Goal: Information Seeking & Learning: Learn about a topic

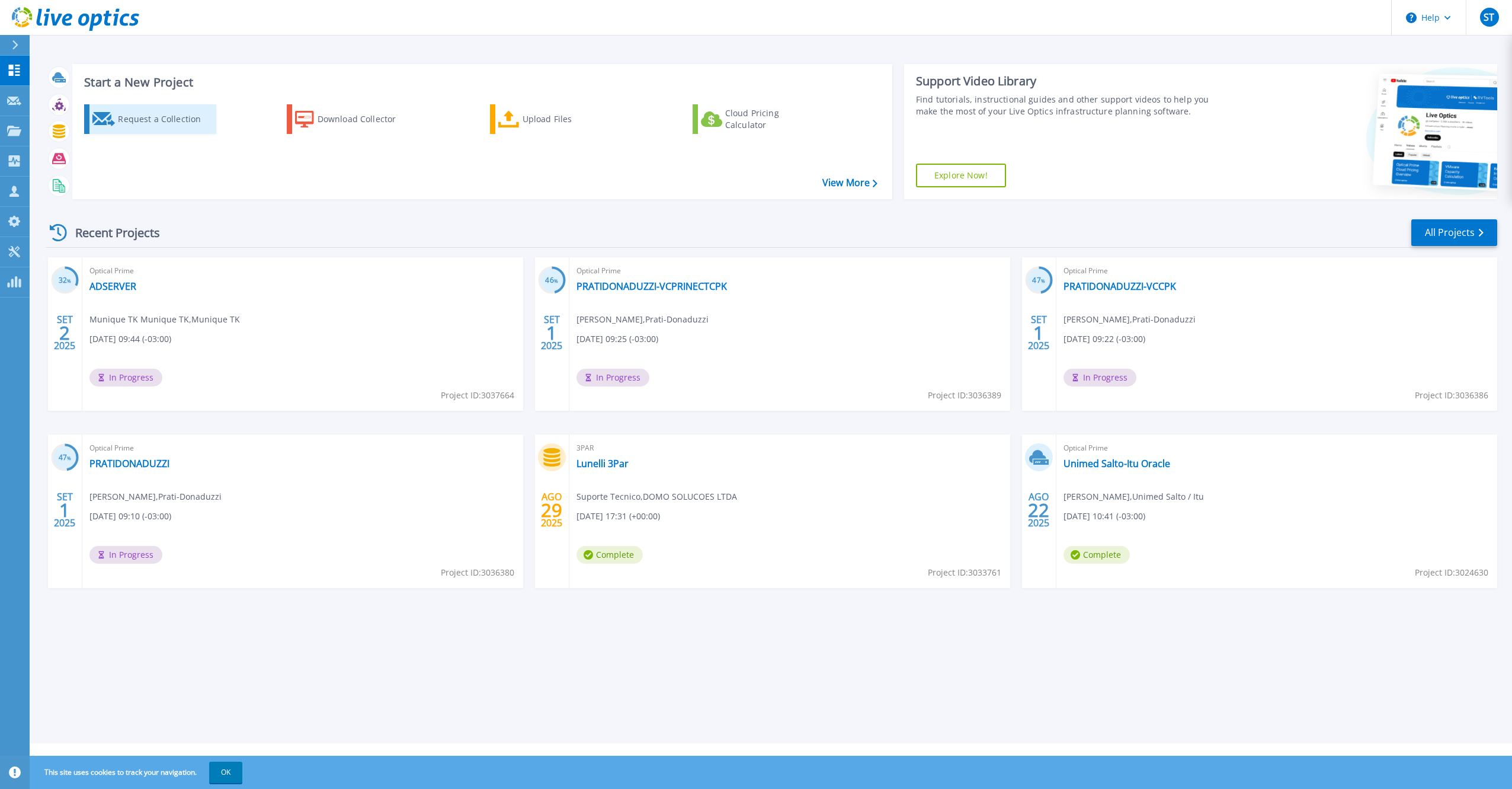
click at [154, 124] on div "Request a Collection" at bounding box center [166, 119] width 95 height 24
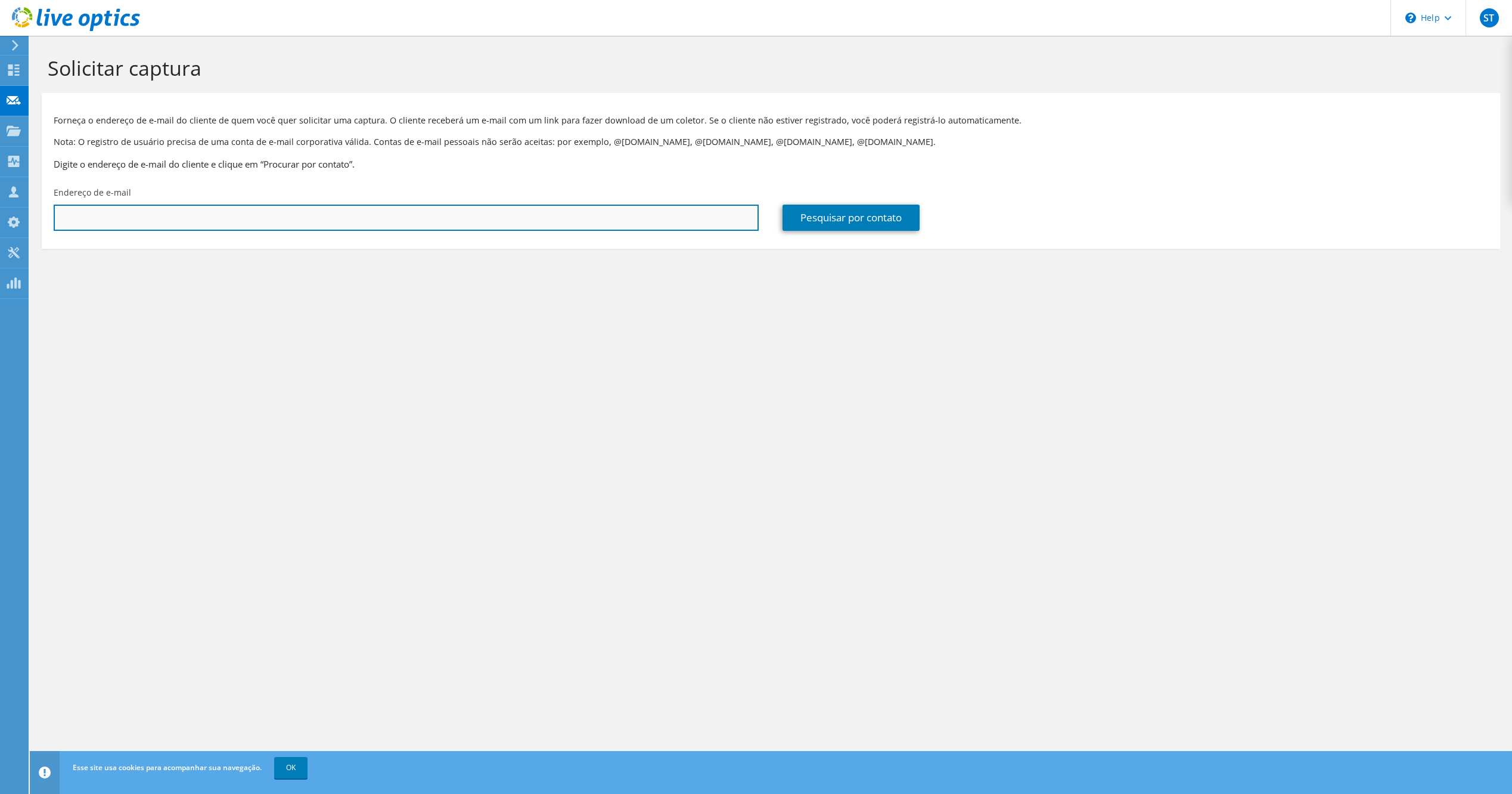
click at [382, 211] on input "text" at bounding box center [406, 217] width 705 height 26
paste input "michel.mauricio@orsegups.com.br"
type input "michel.mauricio@orsegups.com.br"
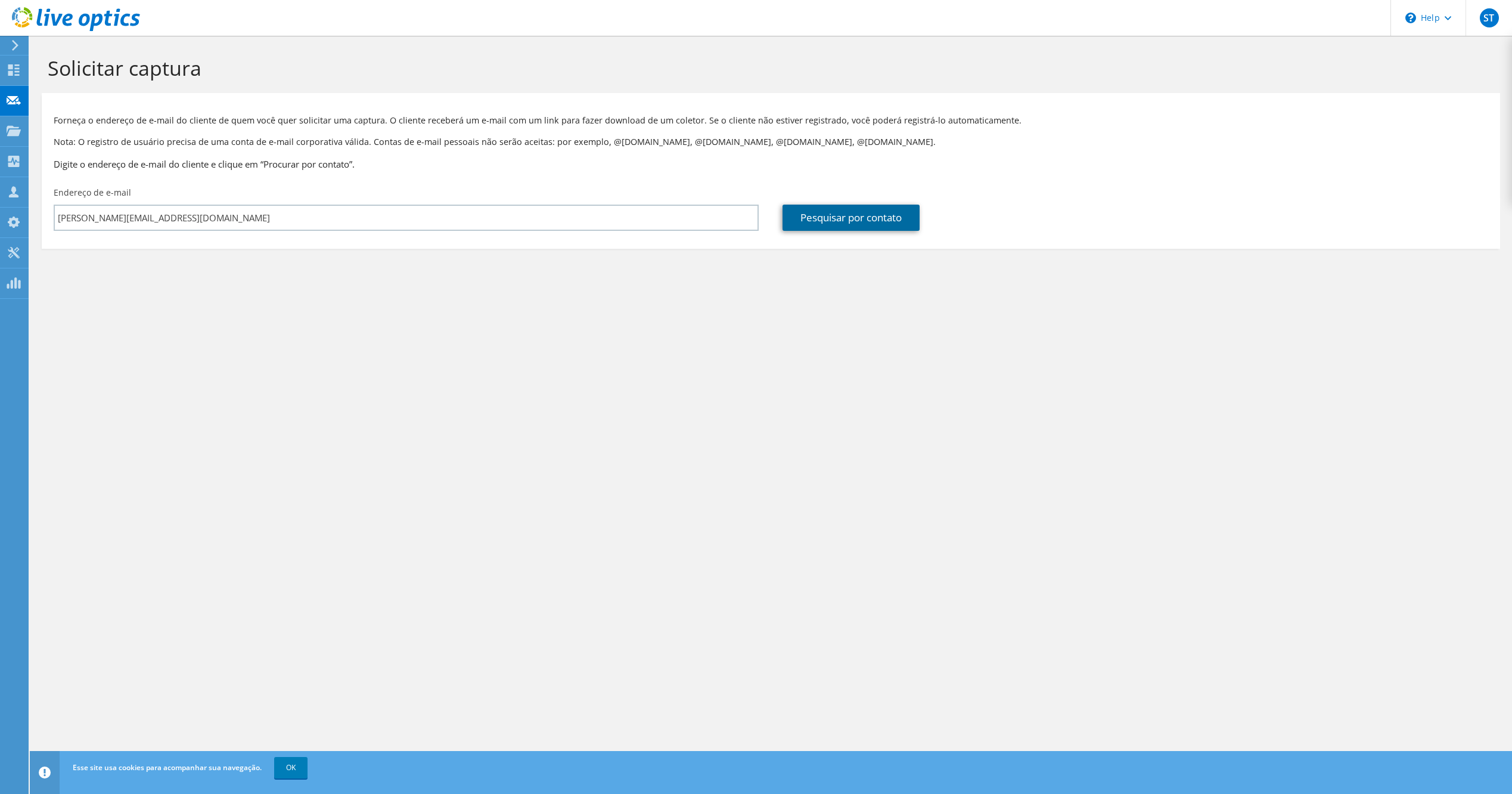
click at [804, 216] on link "Pesquisar por contato" at bounding box center [852, 217] width 137 height 26
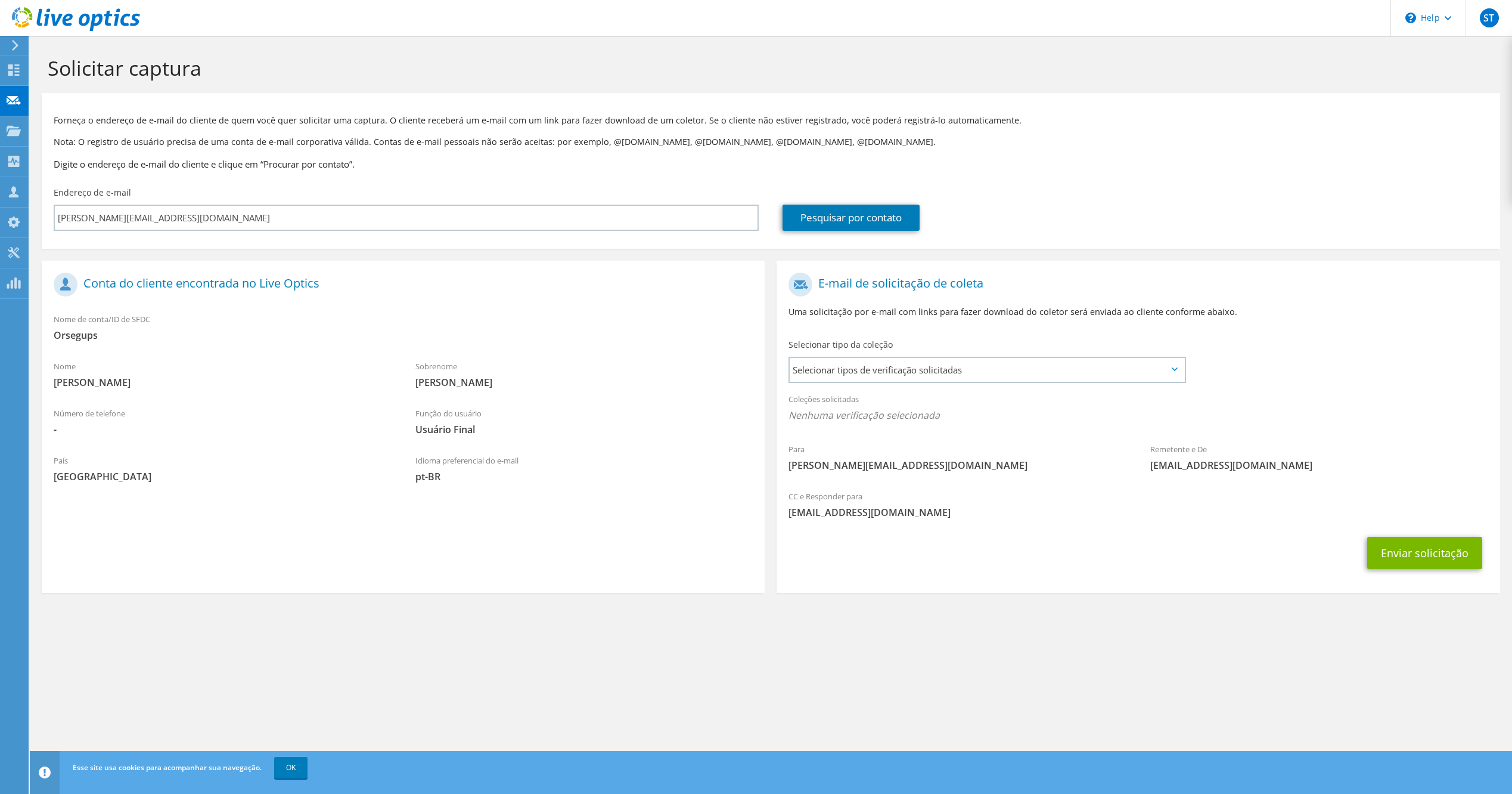
click at [981, 390] on div "Coleções solicitadas Nenhuma verificação selecionada" at bounding box center [1138, 409] width 723 height 44
click at [982, 382] on div "Selecionar tipos de verificação solicitadas Server Virtualization Optical Prime…" at bounding box center [987, 370] width 397 height 26
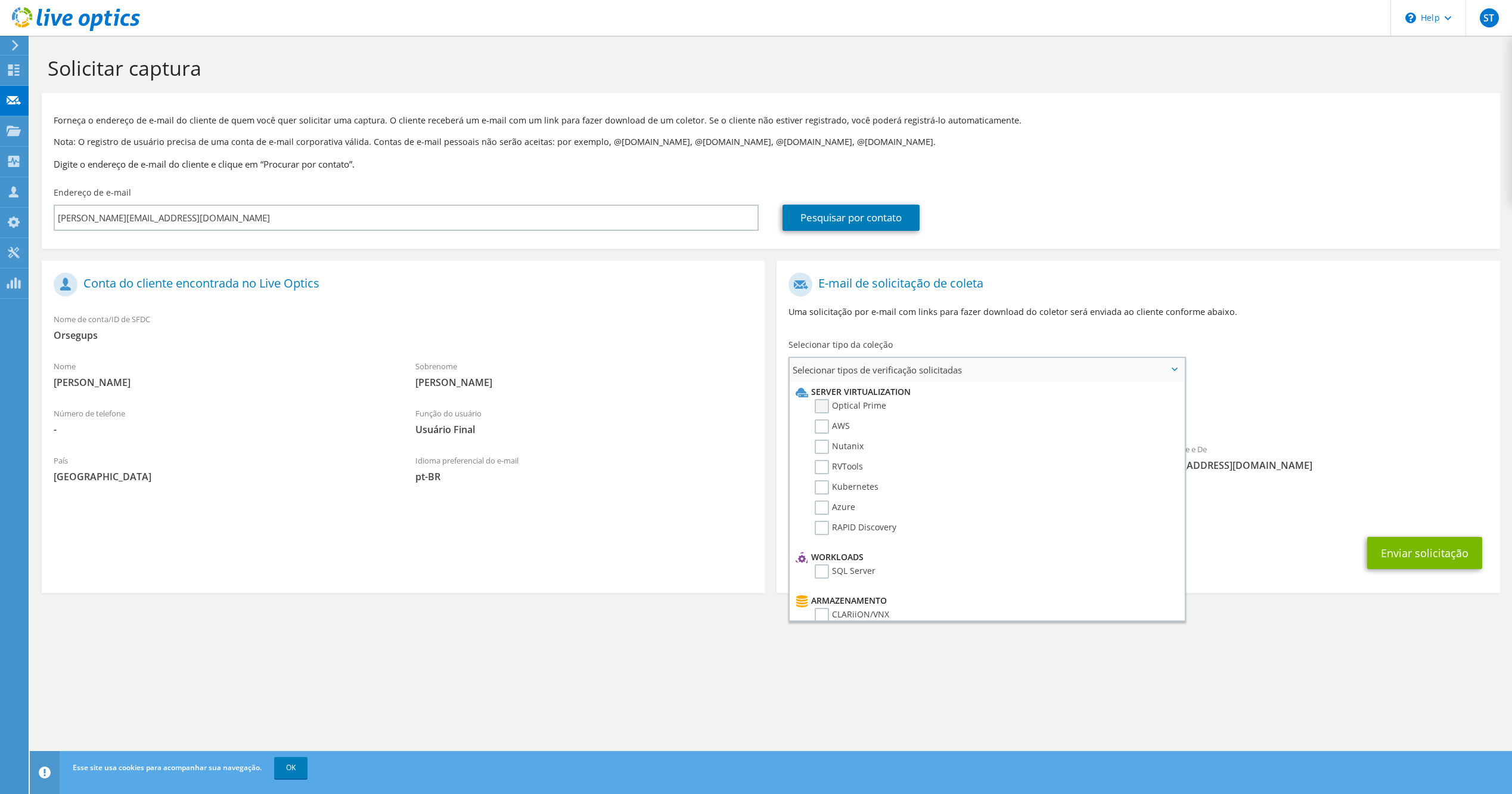
click at [826, 404] on label "Optical Prime" at bounding box center [851, 406] width 72 height 14
click at [0, 0] on input "Optical Prime" at bounding box center [0, 0] width 0 height 0
click at [1350, 488] on div "CC e Responder para tecnico@domosolucoes.com.br" at bounding box center [1138, 508] width 723 height 41
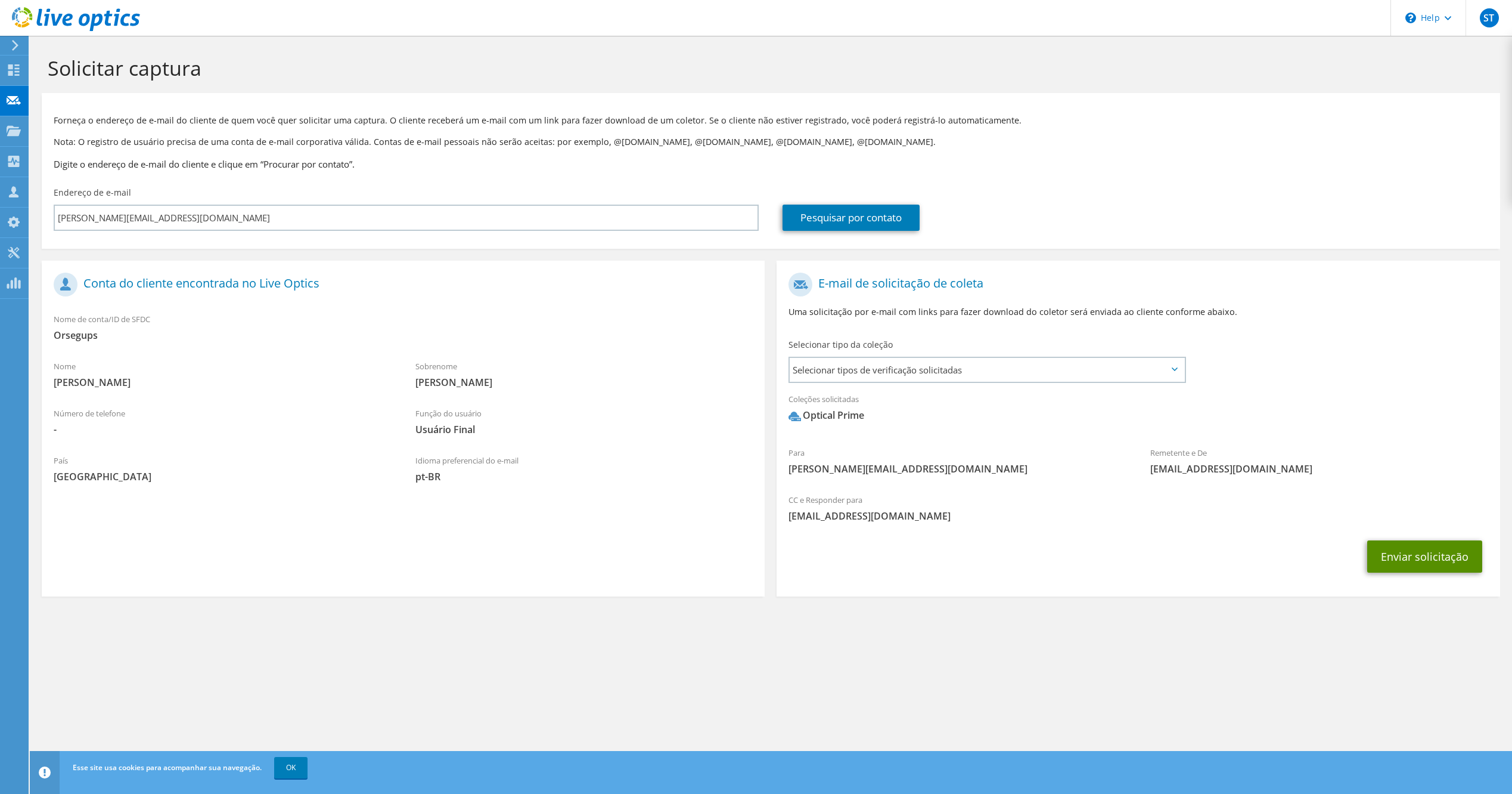
click at [1393, 540] on button "Enviar solicitação" at bounding box center [1425, 556] width 115 height 32
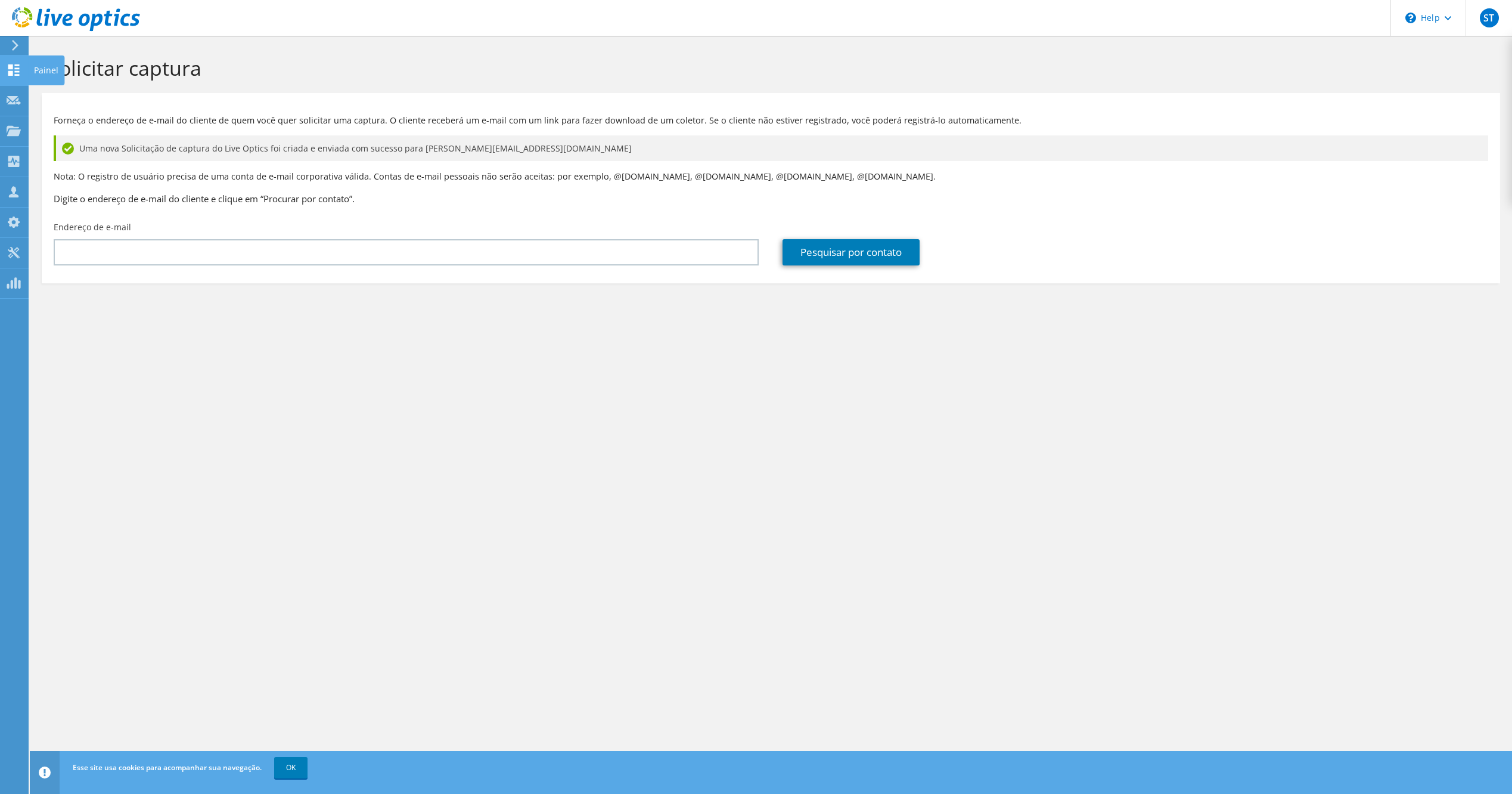
click at [16, 65] on icon at bounding box center [14, 70] width 14 height 11
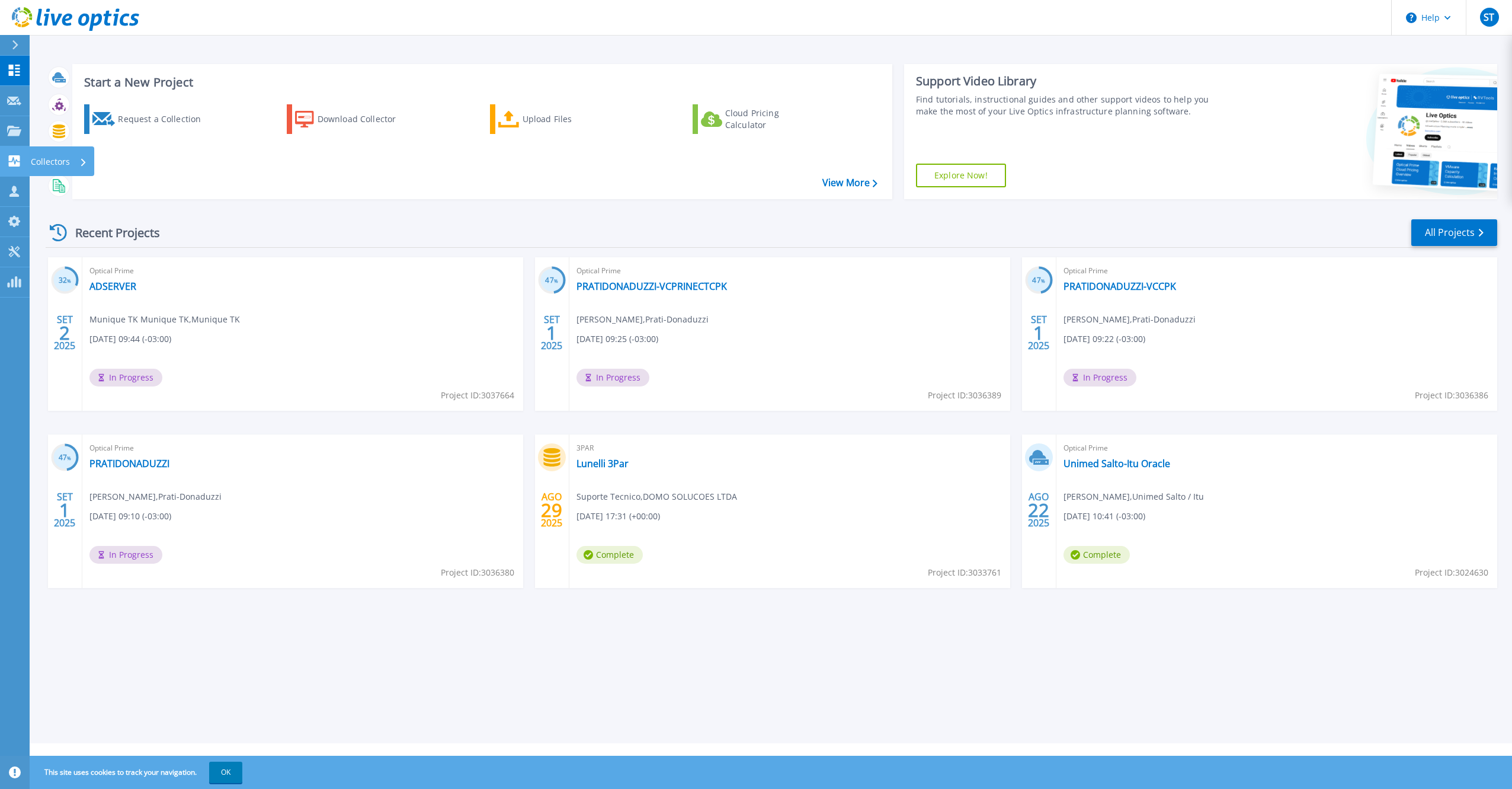
click at [12, 170] on link "Collectors Collectors" at bounding box center [15, 161] width 30 height 30
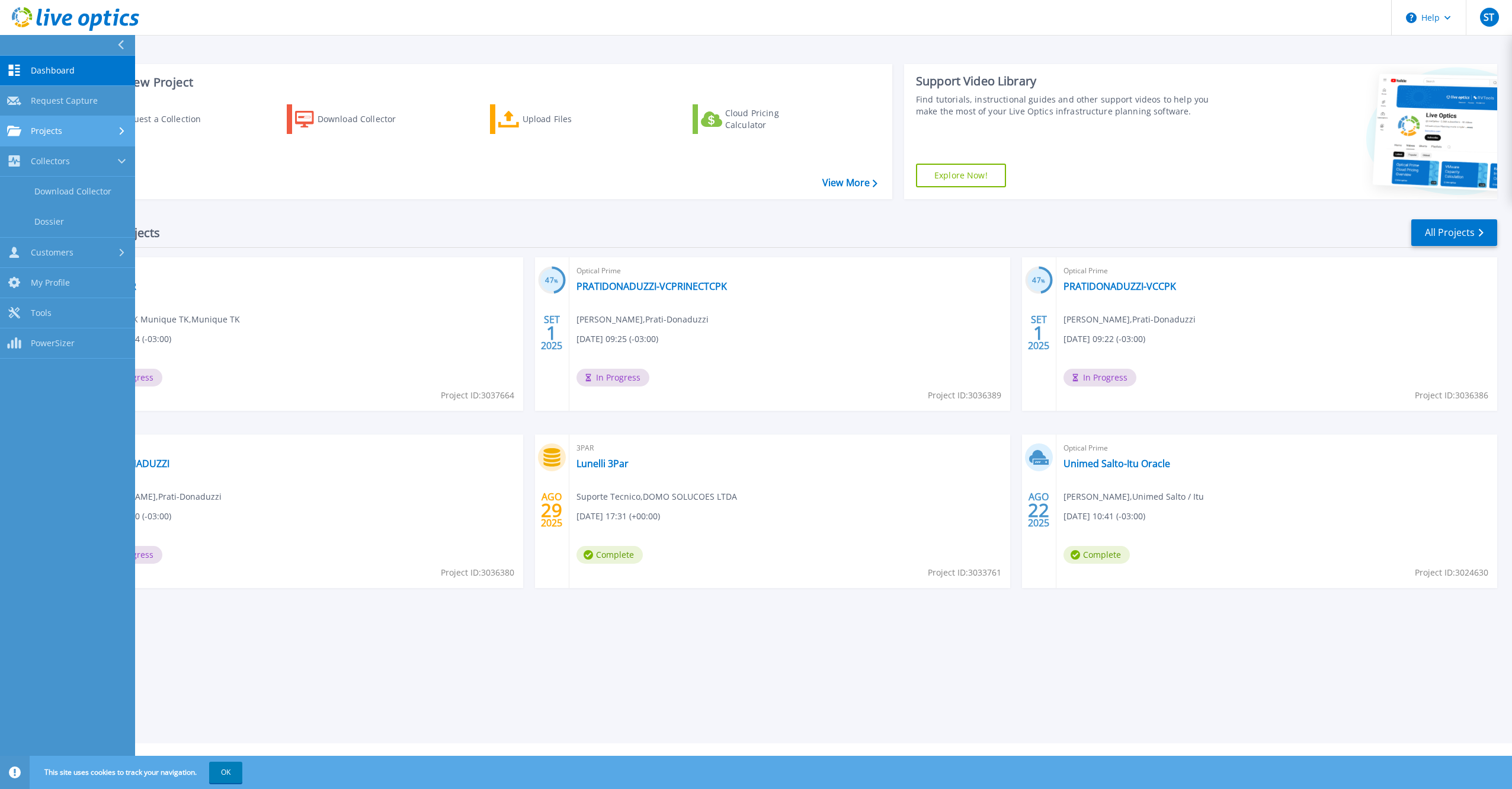
click at [59, 134] on span "Projects" at bounding box center [46, 131] width 31 height 11
click at [88, 172] on link "Search Projects" at bounding box center [68, 161] width 135 height 30
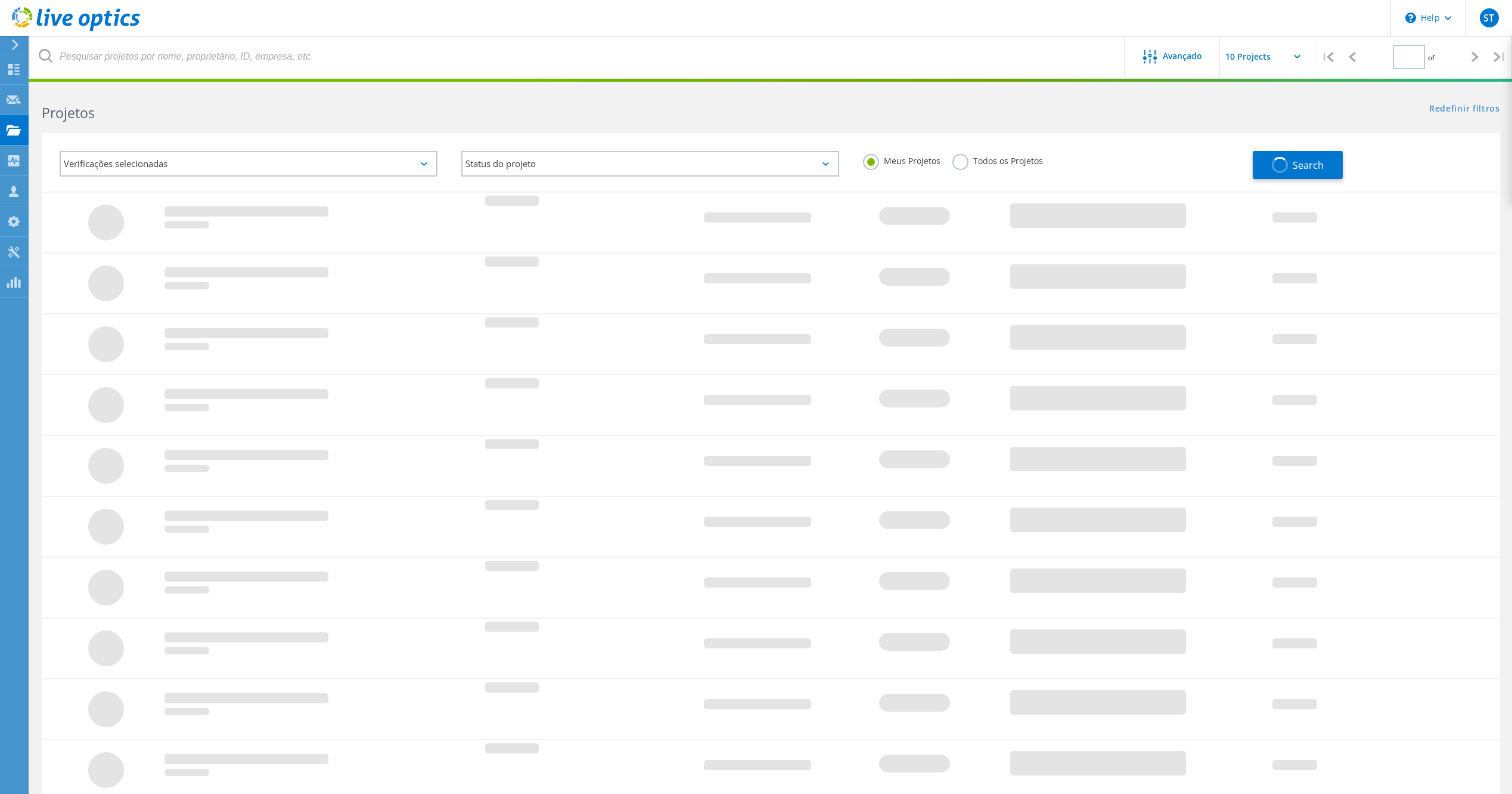
type input "1"
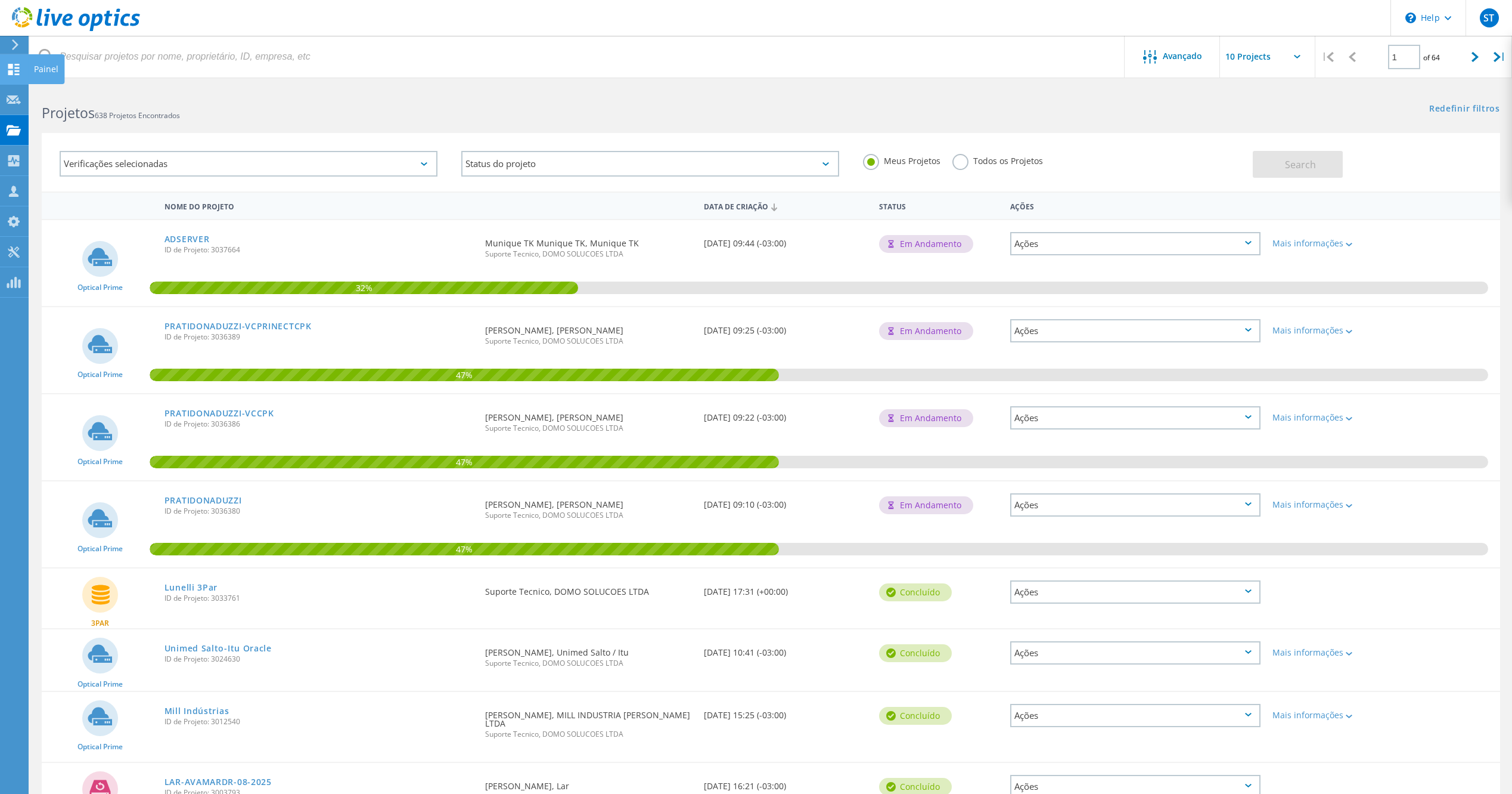
click at [14, 65] on icon at bounding box center [14, 69] width 14 height 11
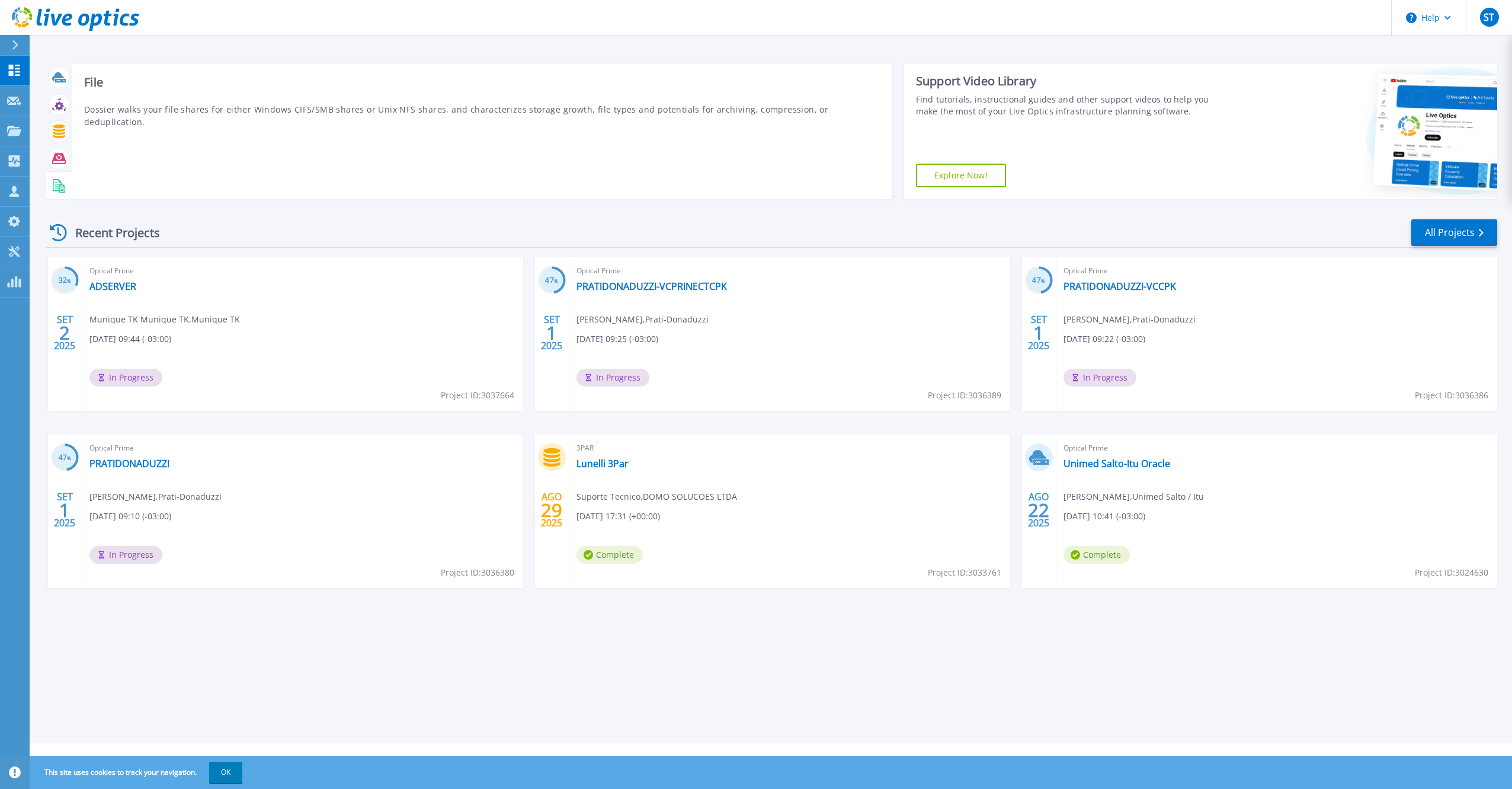
click at [59, 182] on icon at bounding box center [59, 185] width 14 height 14
click at [2, 45] on button at bounding box center [15, 45] width 30 height 21
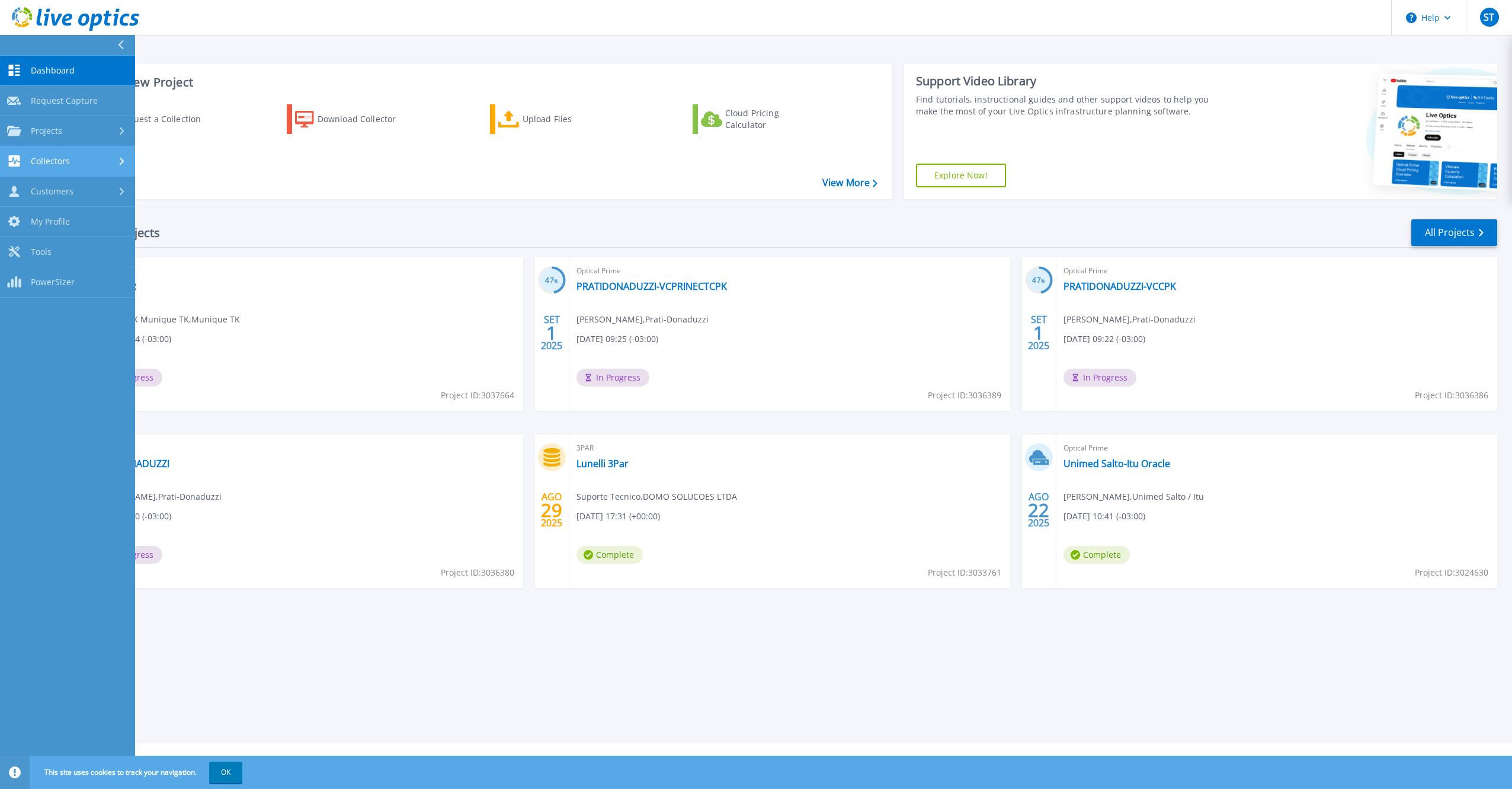
click at [81, 161] on div "Collectors" at bounding box center [68, 161] width 121 height 11
click at [83, 129] on div "Projects" at bounding box center [68, 131] width 121 height 11
click at [83, 100] on span "Request Capture" at bounding box center [64, 101] width 67 height 11
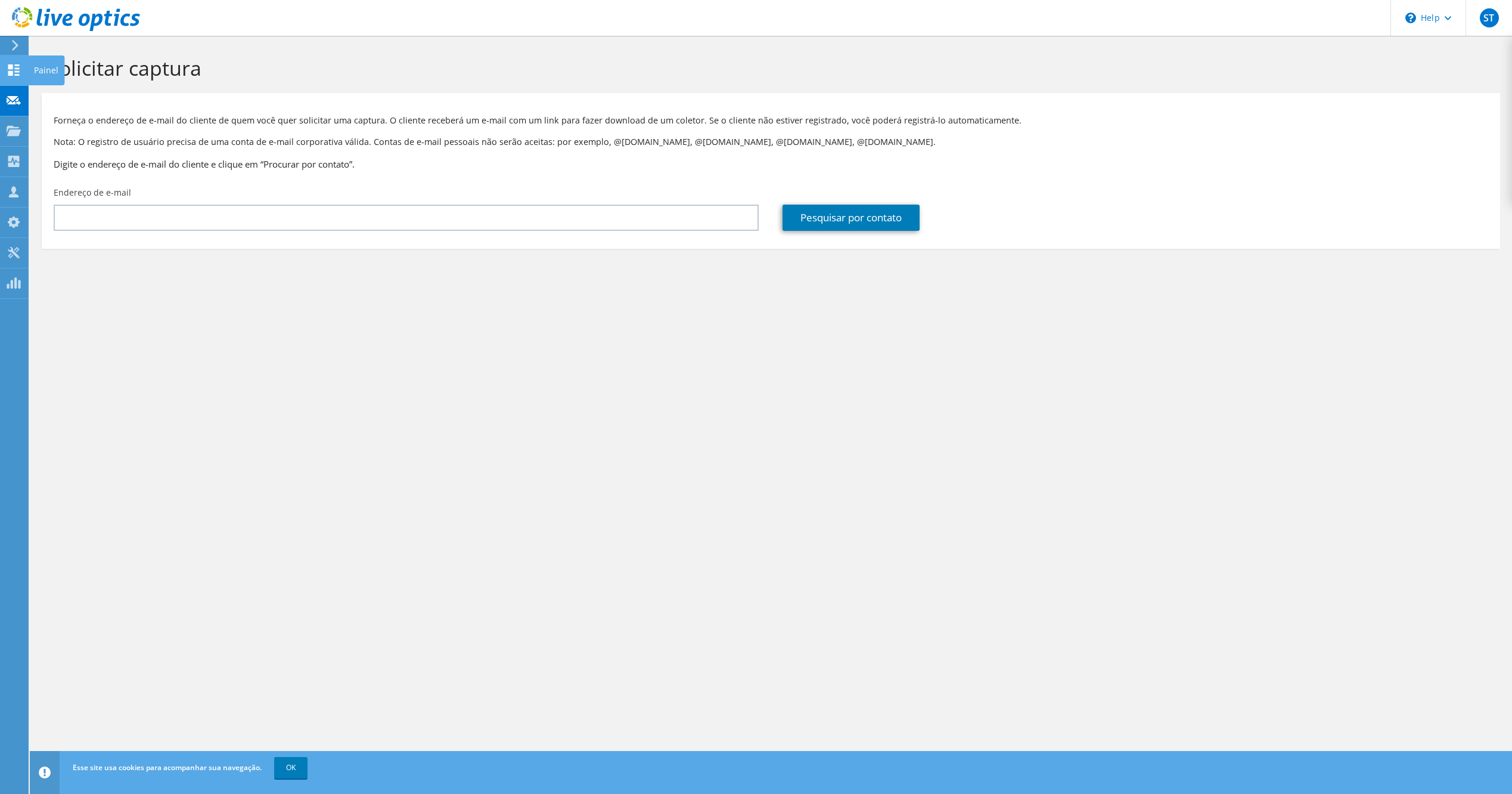
click at [10, 65] on use at bounding box center [14, 70] width 11 height 11
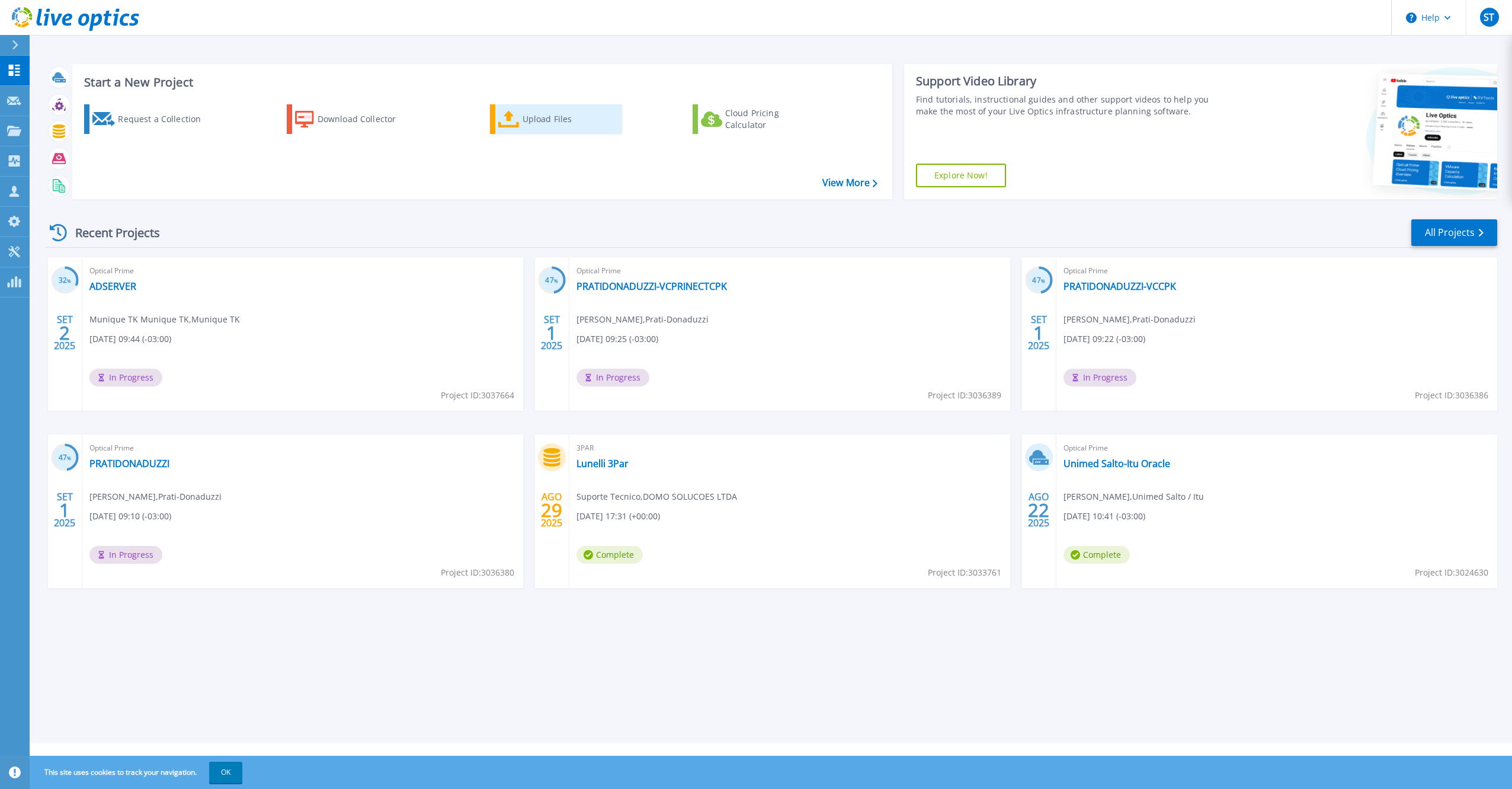
click at [513, 111] on icon at bounding box center [509, 119] width 21 height 17
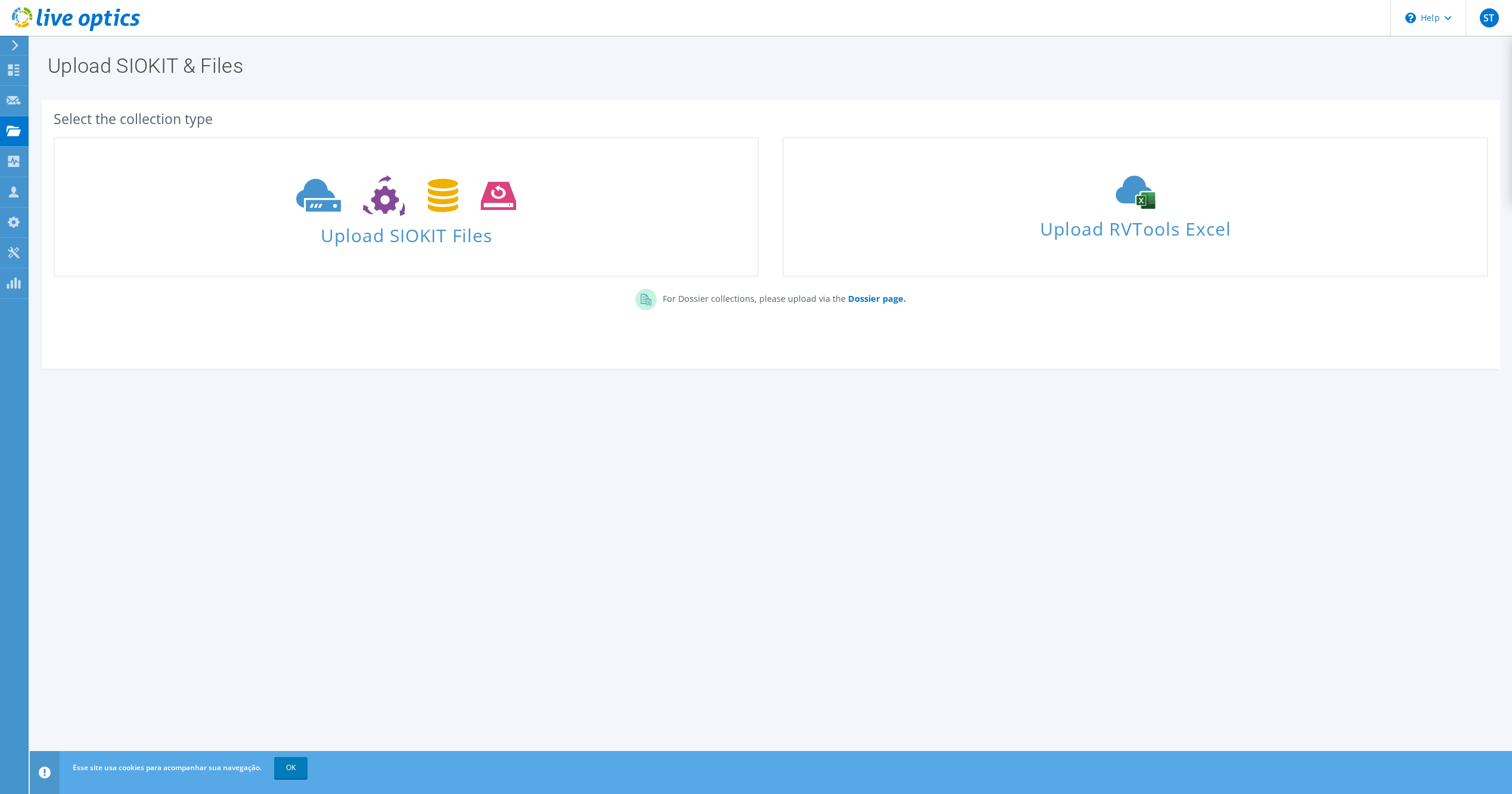
click at [859, 308] on div "For Dossier collections, please upload via the Dossier page." at bounding box center [771, 303] width 1459 height 41
click at [875, 298] on b "Dossier page." at bounding box center [877, 298] width 58 height 11
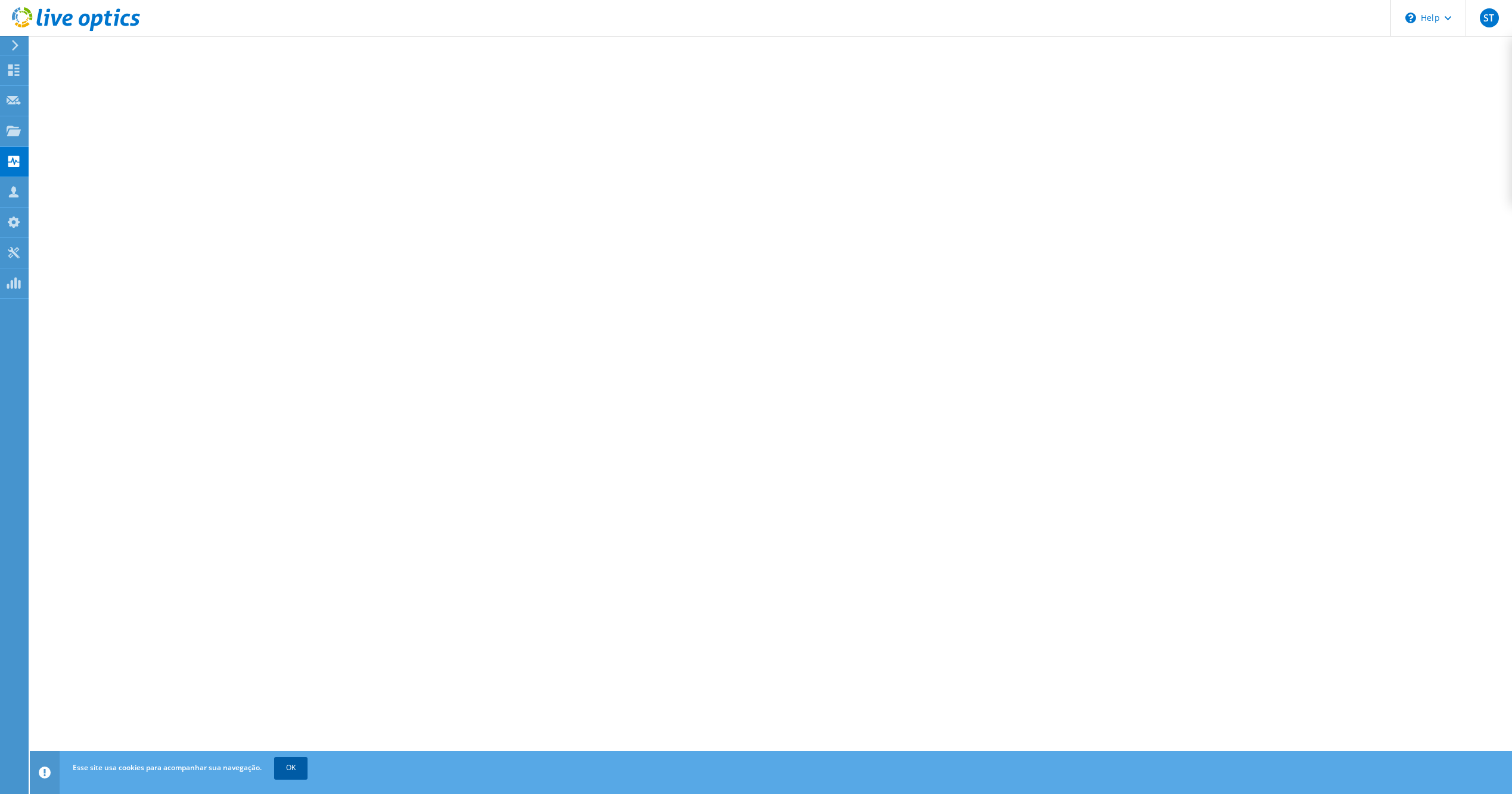
click at [299, 765] on link "OK" at bounding box center [291, 768] width 33 height 22
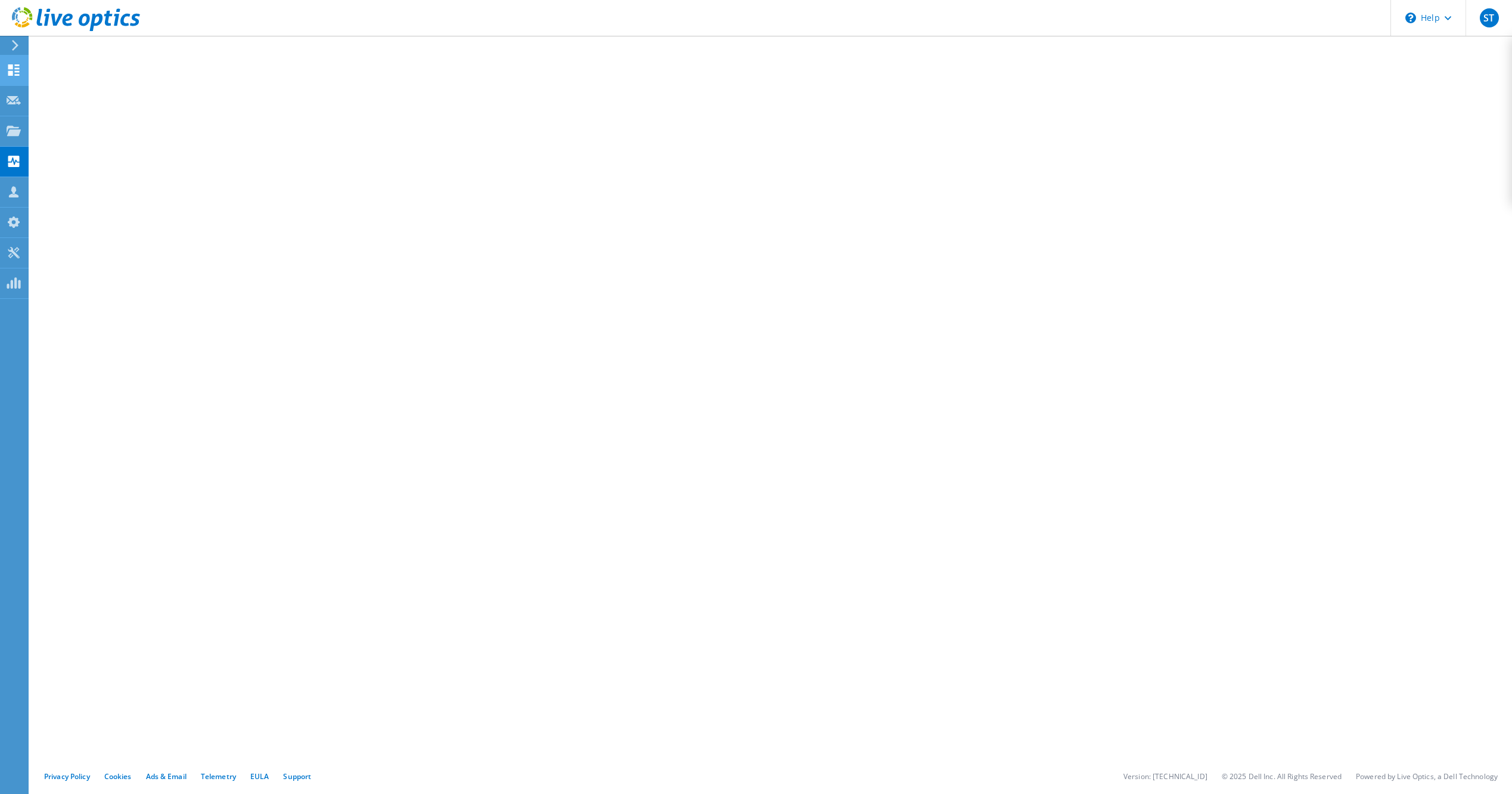
click at [13, 75] on icon at bounding box center [14, 70] width 14 height 11
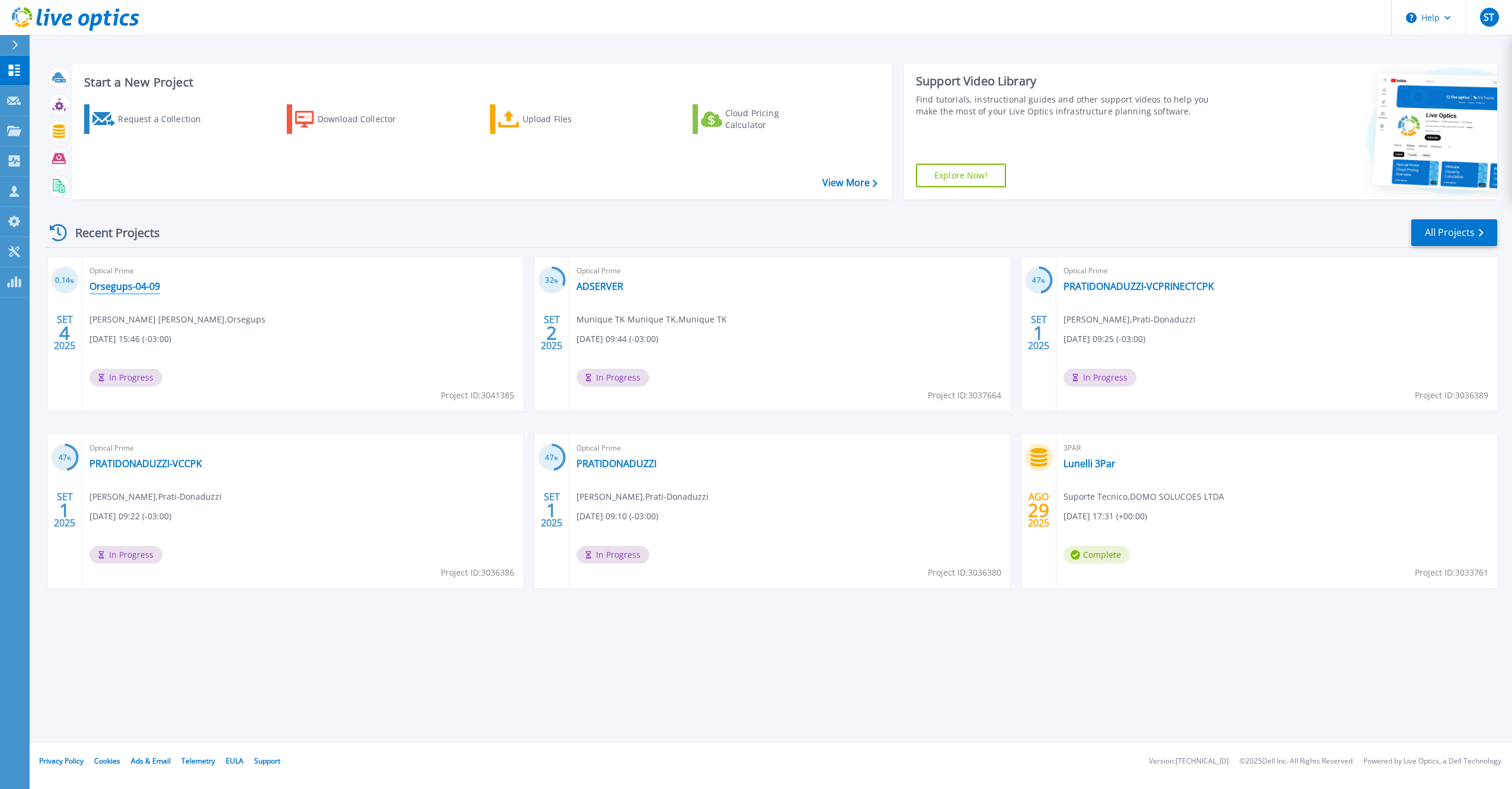
click at [137, 290] on link "Orsegups-04-09" at bounding box center [125, 286] width 71 height 12
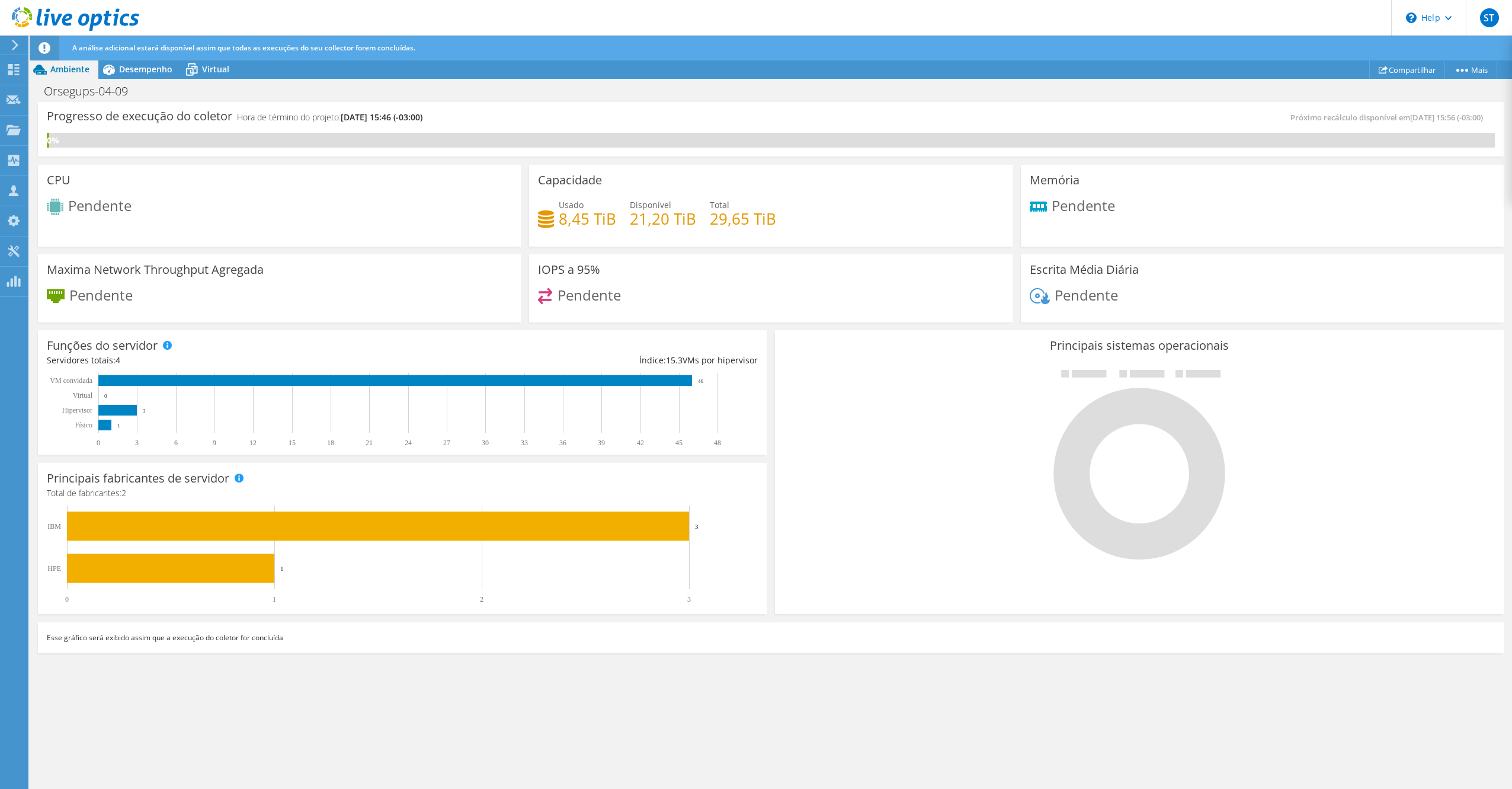
click at [162, 80] on div "Orsegups-04-09 Imprimir" at bounding box center [771, 91] width 1482 height 22
click at [162, 73] on span "Desempenho" at bounding box center [146, 69] width 53 height 11
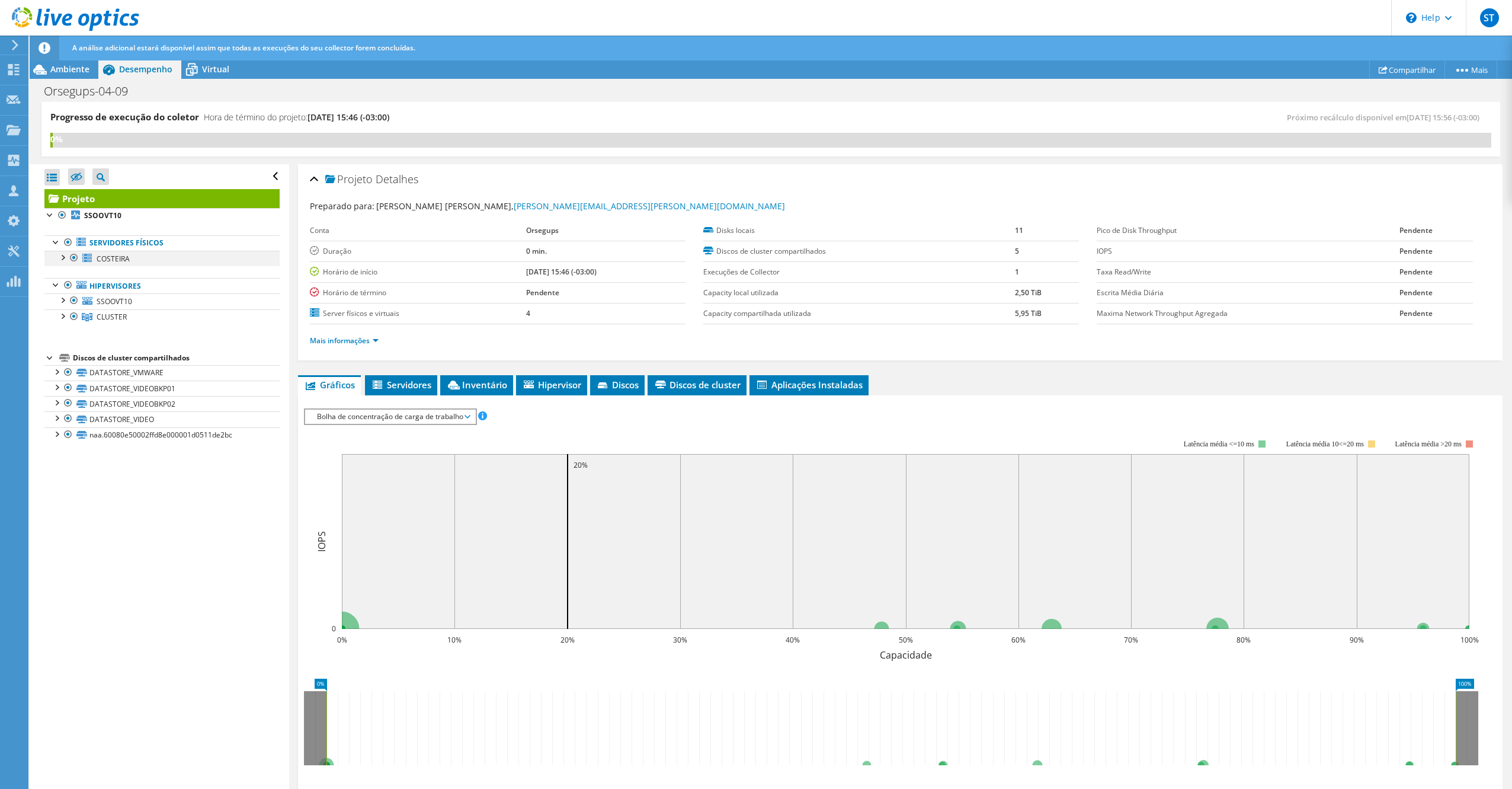
click at [61, 259] on div at bounding box center [62, 256] width 12 height 12
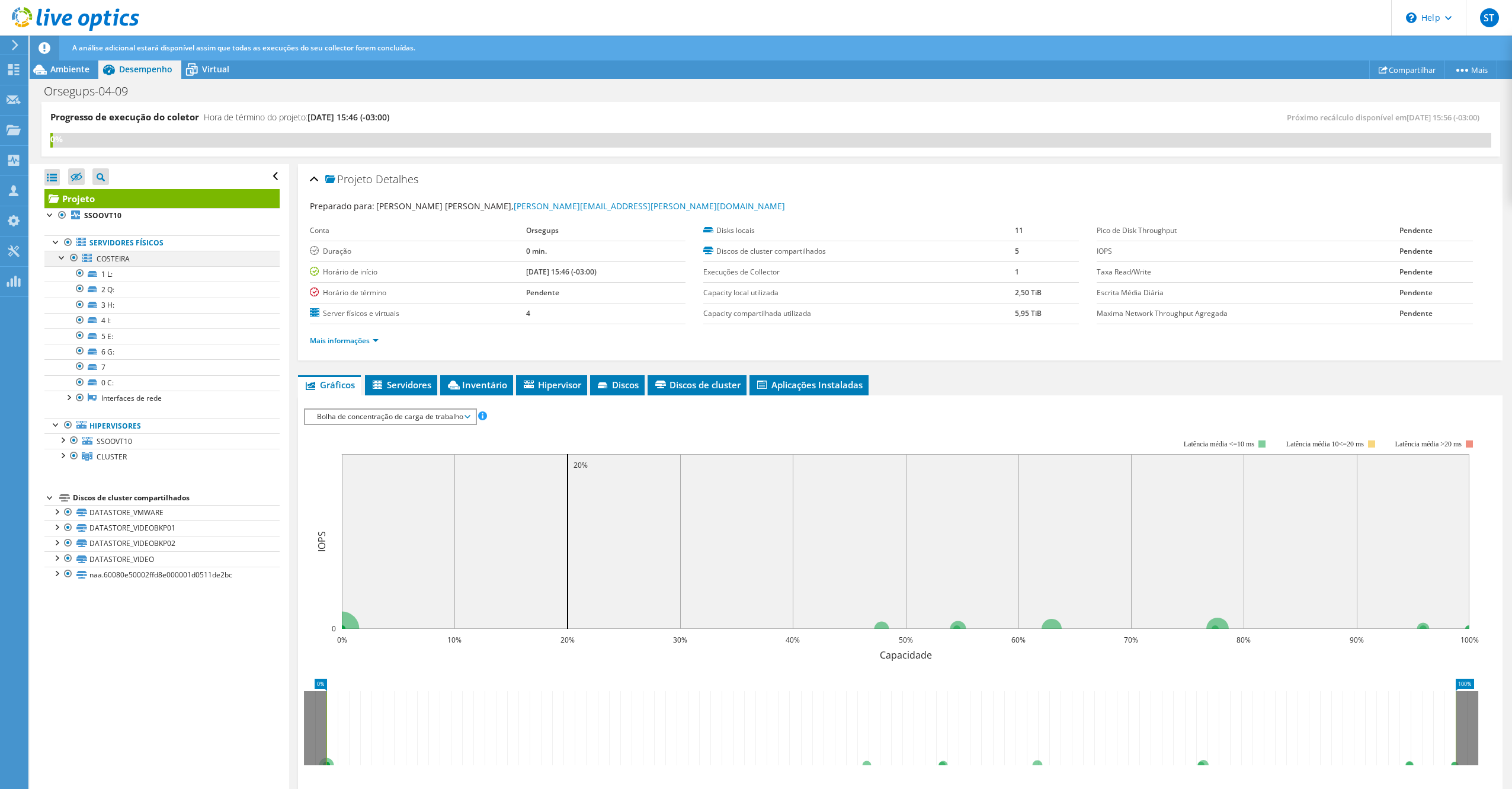
click at [64, 259] on div at bounding box center [62, 256] width 12 height 12
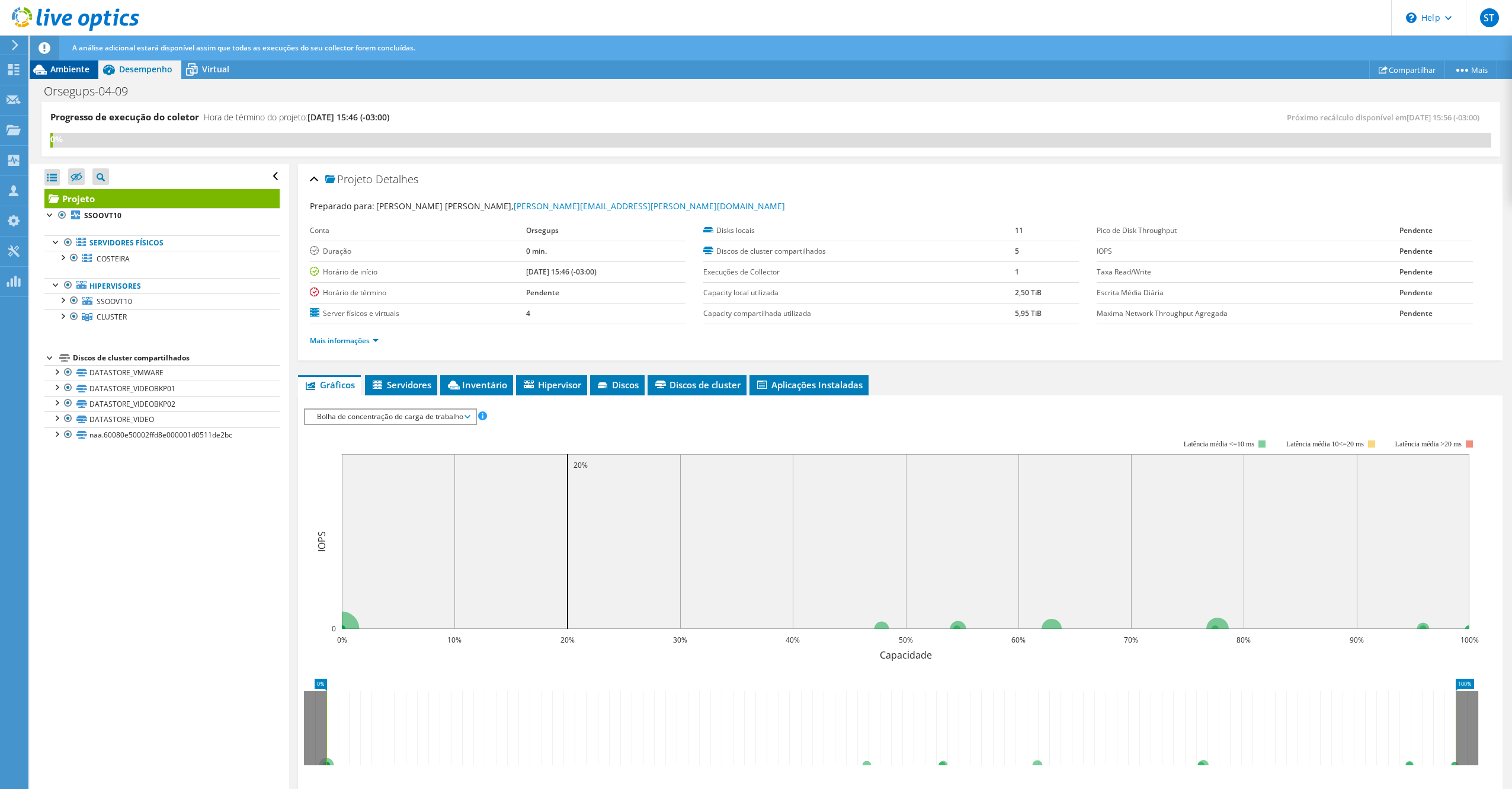
click at [61, 75] on div "Ambiente" at bounding box center [64, 69] width 69 height 19
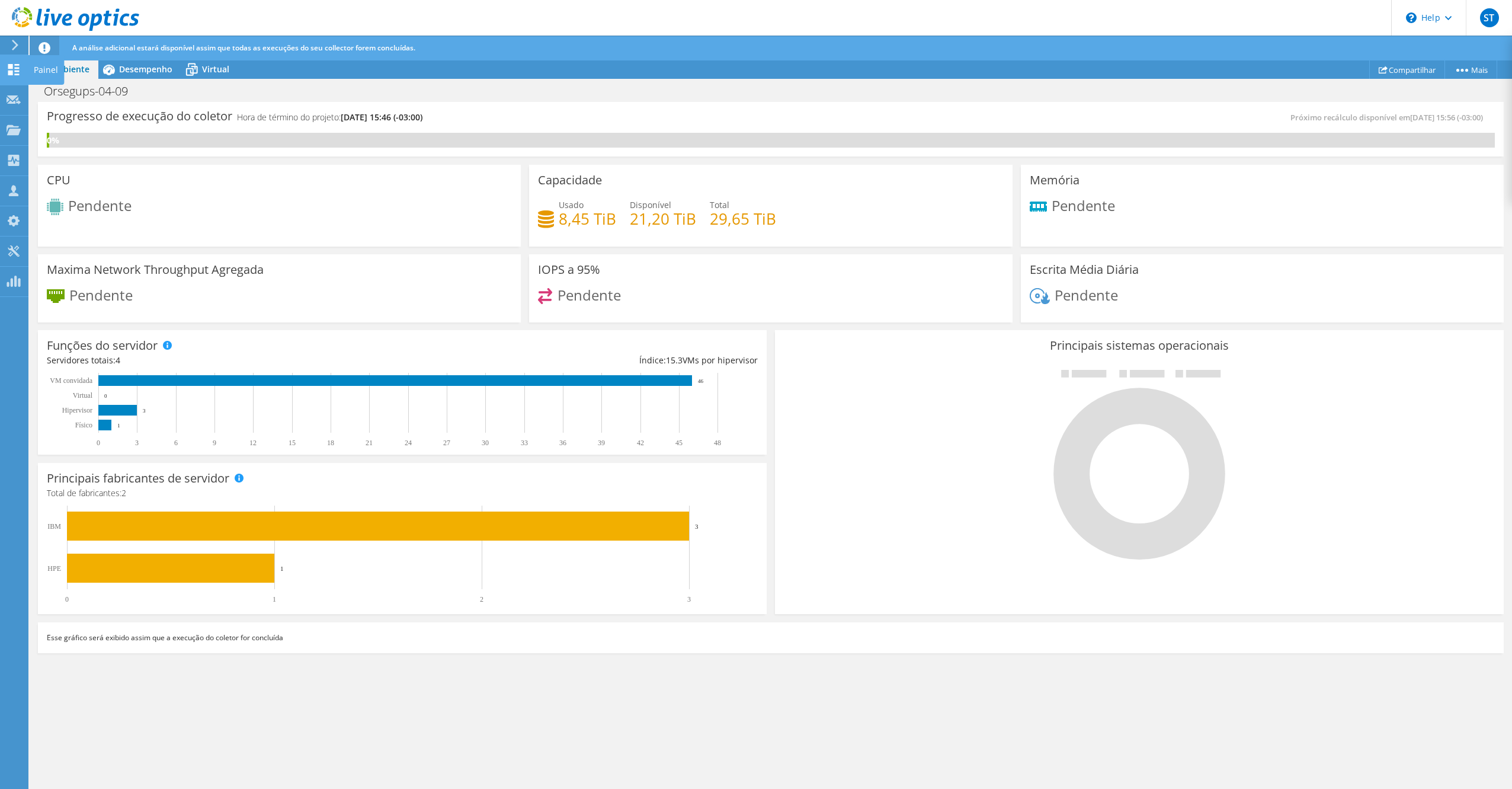
click at [19, 68] on icon at bounding box center [14, 69] width 14 height 11
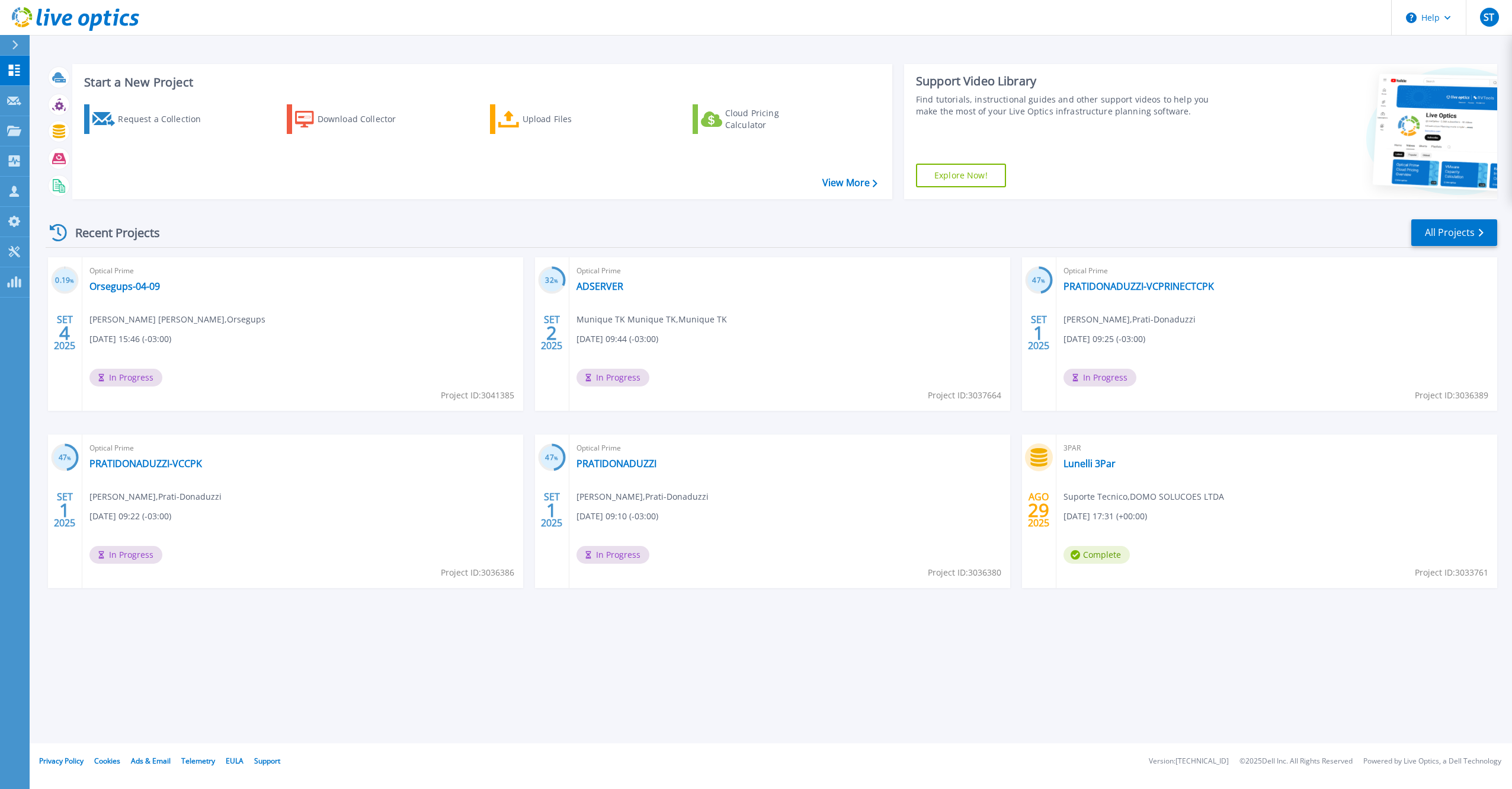
click at [150, 293] on div "Optical Prime Orsegups-04-09 Michel Borba Mauricio , Orsegups 09/04/2025, 15:46…" at bounding box center [303, 334] width 441 height 154
click at [151, 290] on link "Orsegups-04-09" at bounding box center [125, 286] width 71 height 12
